Goal: Find specific fact: Find specific fact

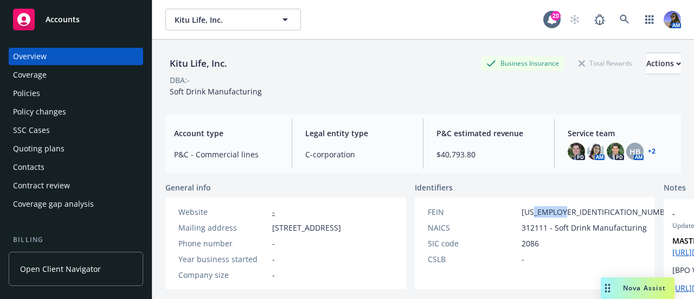
click at [522, 209] on span "[US_EMPLOYER_IDENTIFICATION_NUMBER]" at bounding box center [599, 211] width 155 height 11
drag, startPoint x: 497, startPoint y: 209, endPoint x: 529, endPoint y: 211, distance: 31.5
click at [529, 211] on div "FEIN [US_EMPLOYER_IDENTIFICATION_NUMBER]" at bounding box center [552, 211] width 258 height 11
copy span "3563872"
